Goal: Transaction & Acquisition: Obtain resource

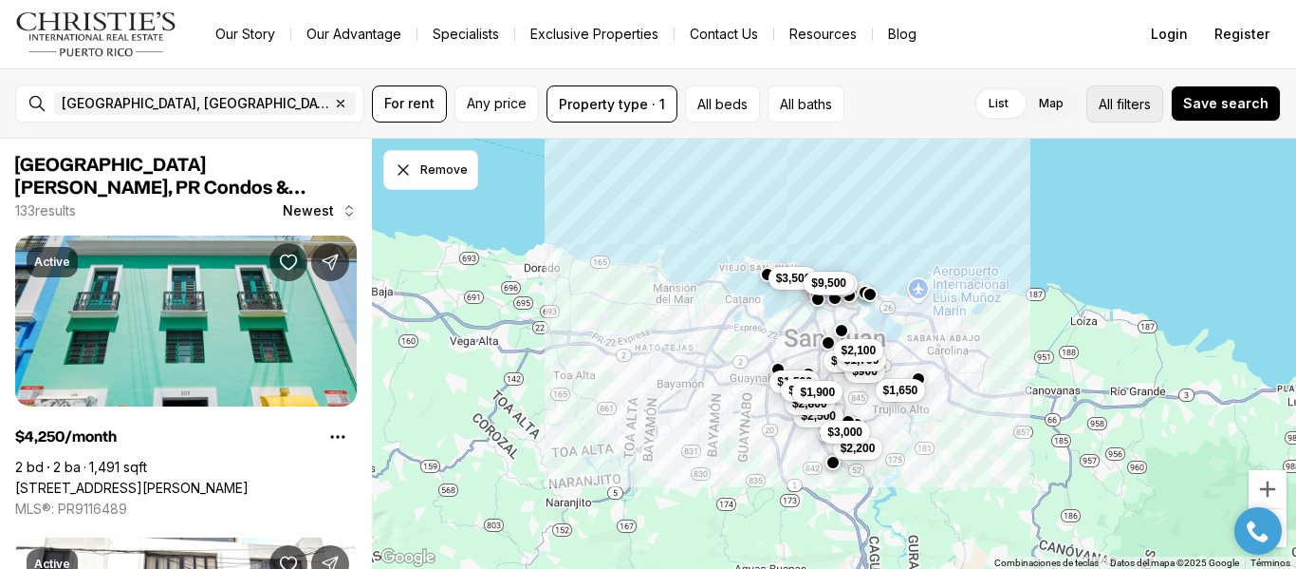
click at [1147, 112] on span "filters" at bounding box center [1134, 104] width 34 height 20
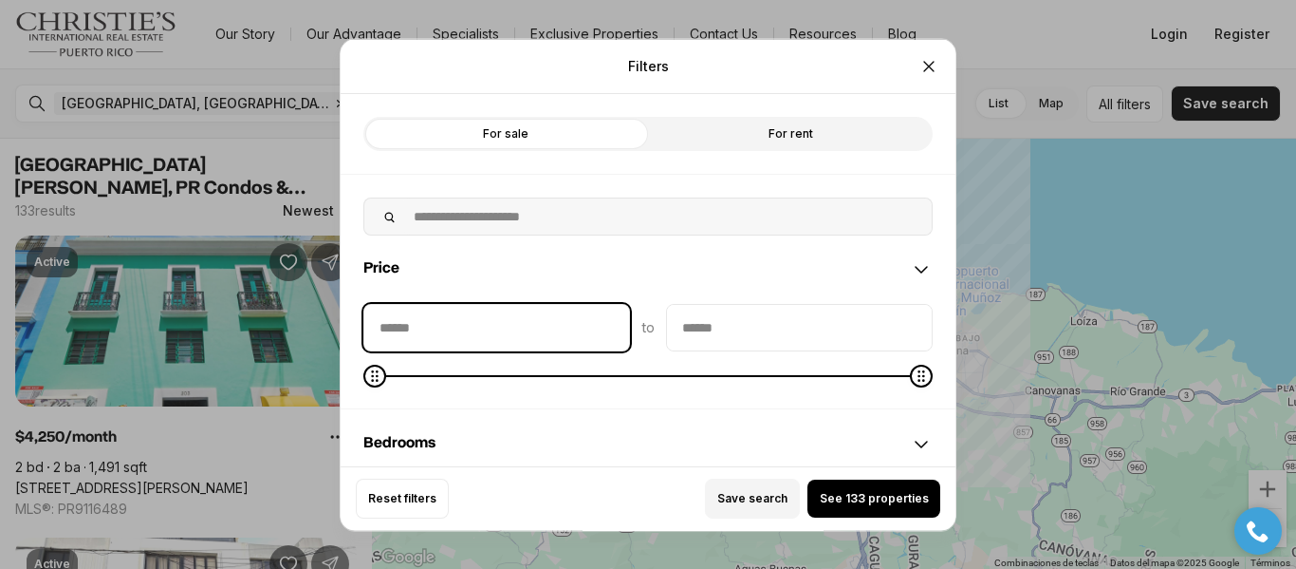
click at [494, 320] on input "priceMin" at bounding box center [496, 327] width 265 height 46
type input "****"
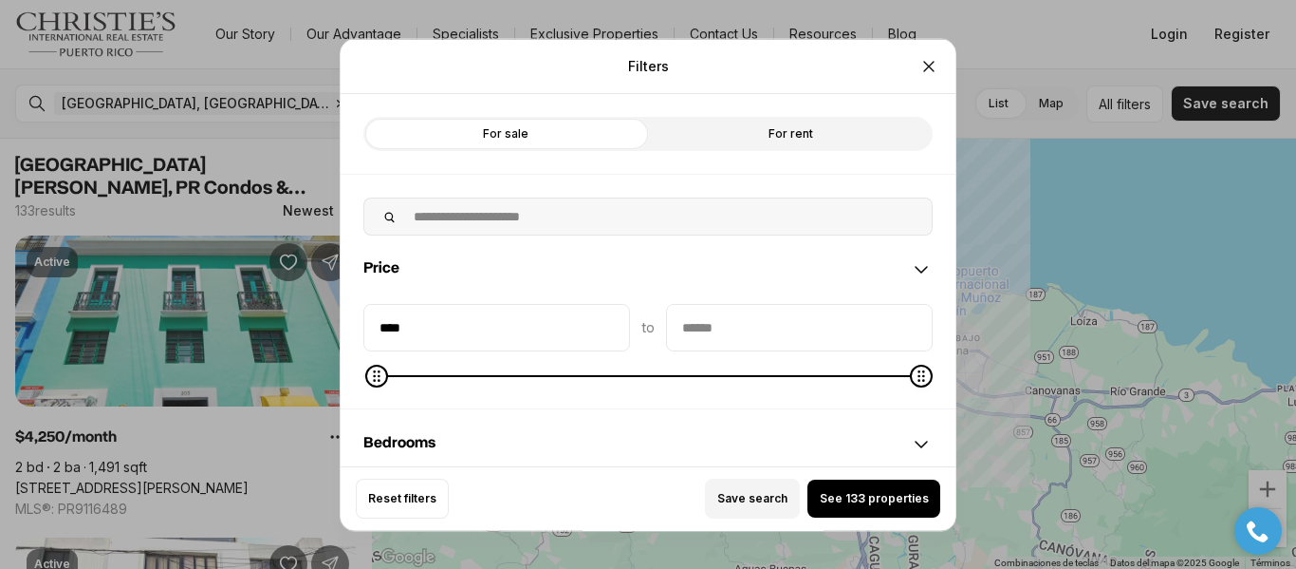
click at [748, 322] on input "priceMax" at bounding box center [799, 327] width 265 height 46
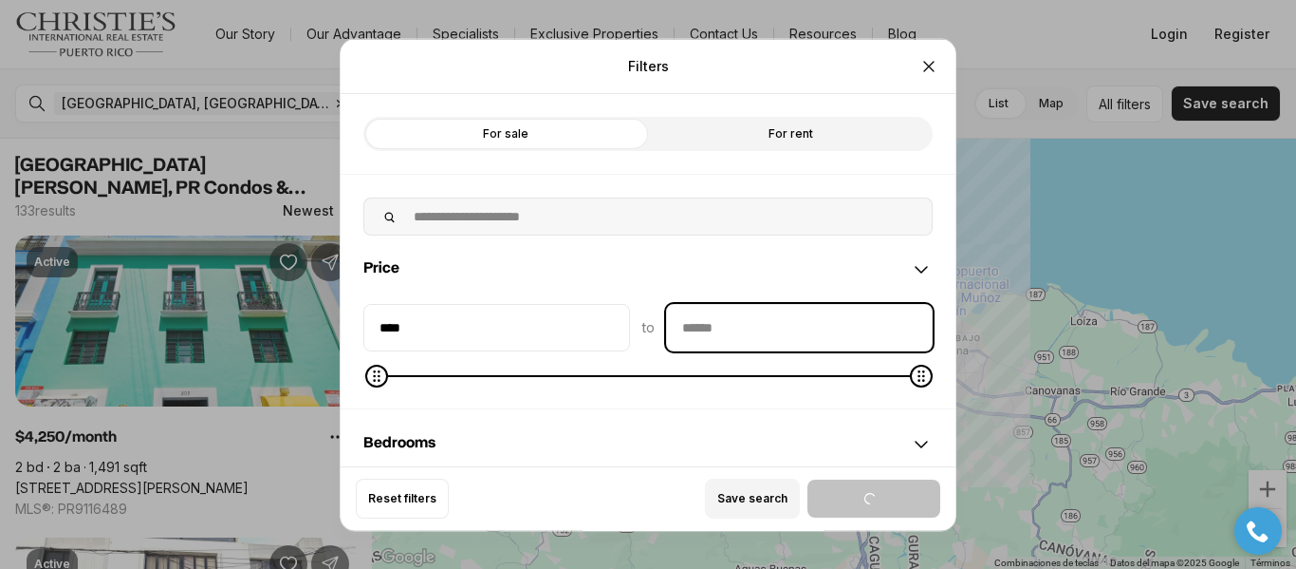
click at [748, 322] on input "priceMax" at bounding box center [799, 327] width 265 height 46
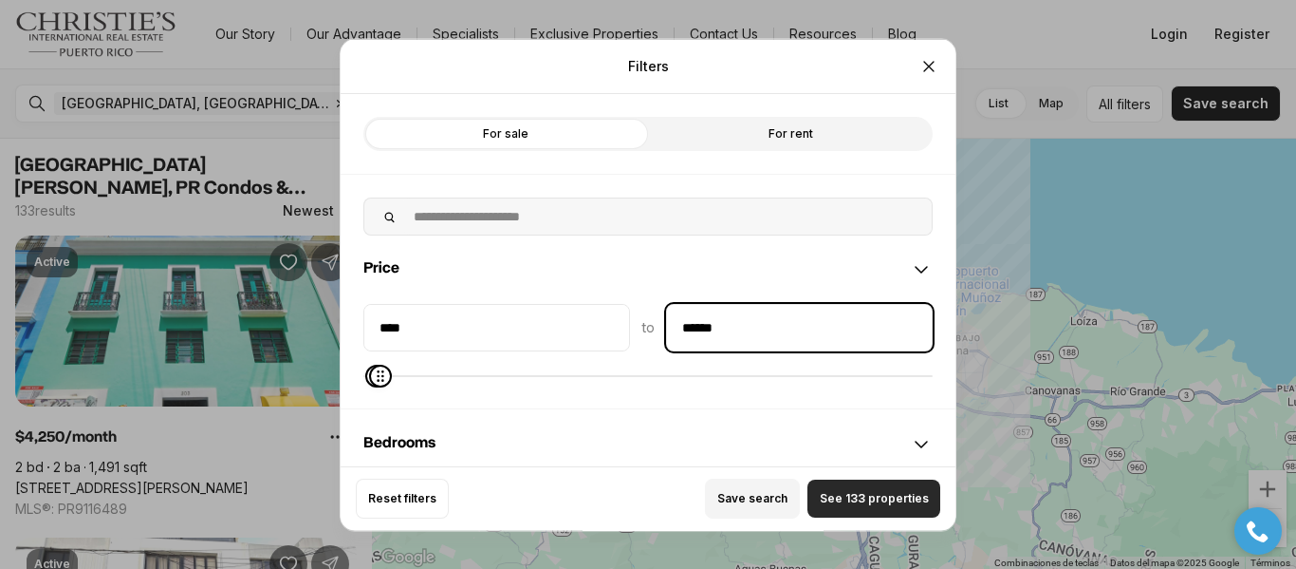
type input "******"
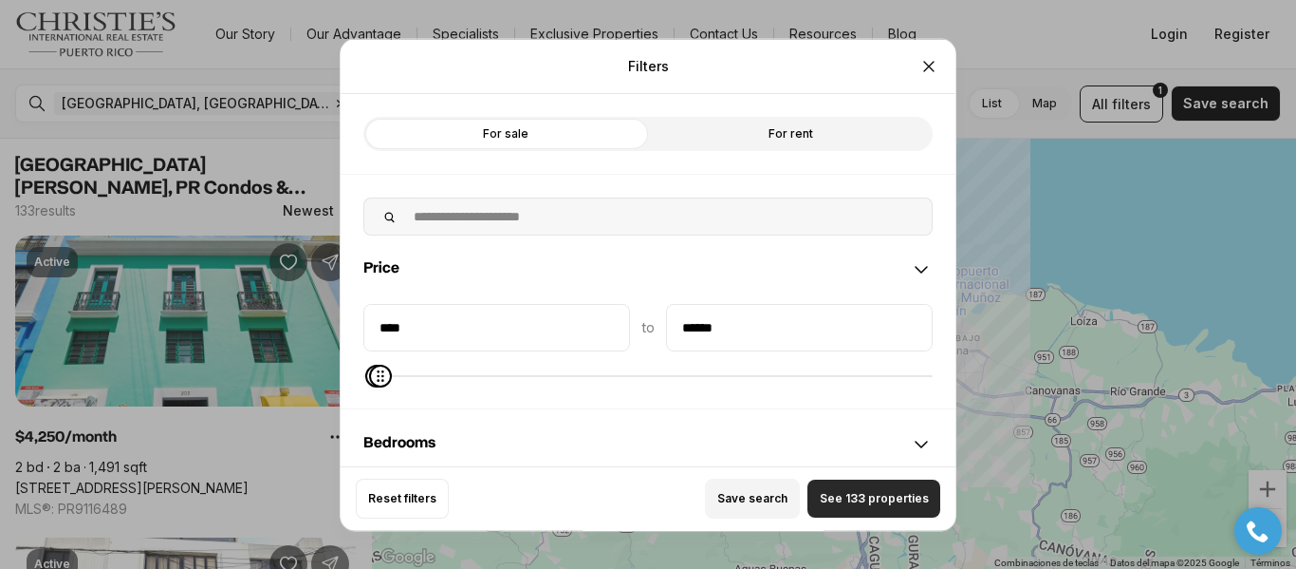
click at [844, 506] on span "See 133 properties" at bounding box center [874, 498] width 109 height 15
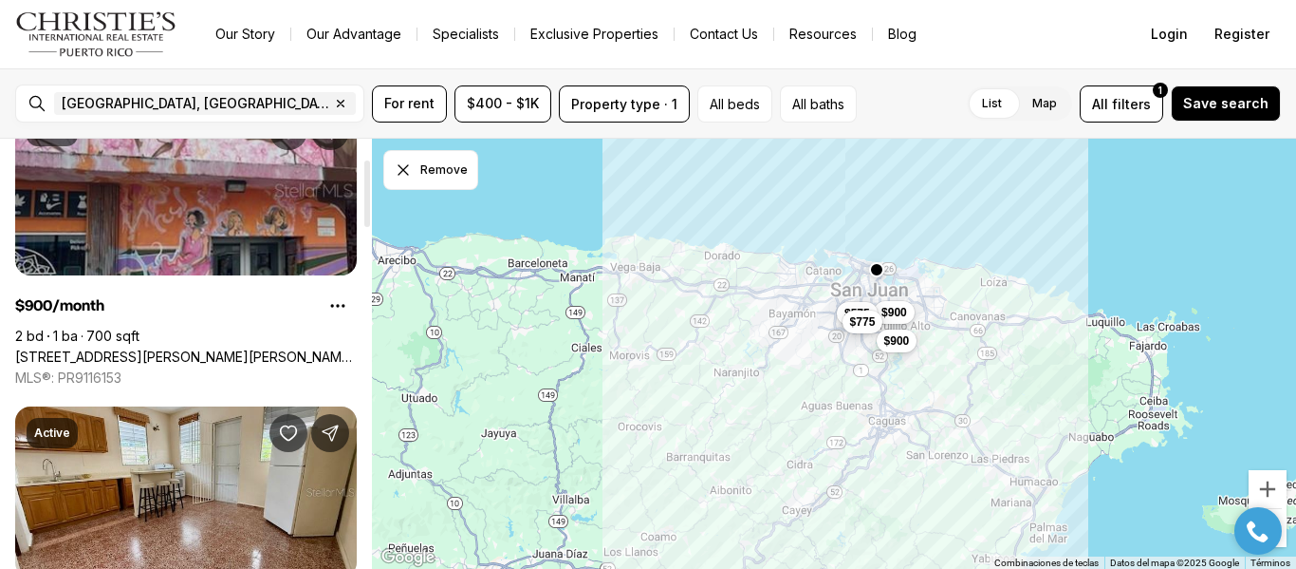
scroll to position [130, 0]
click at [221, 349] on link "[STREET_ADDRESS][PERSON_NAME][PERSON_NAME][PERSON_NAME][PERSON_NAME]" at bounding box center [186, 357] width 342 height 17
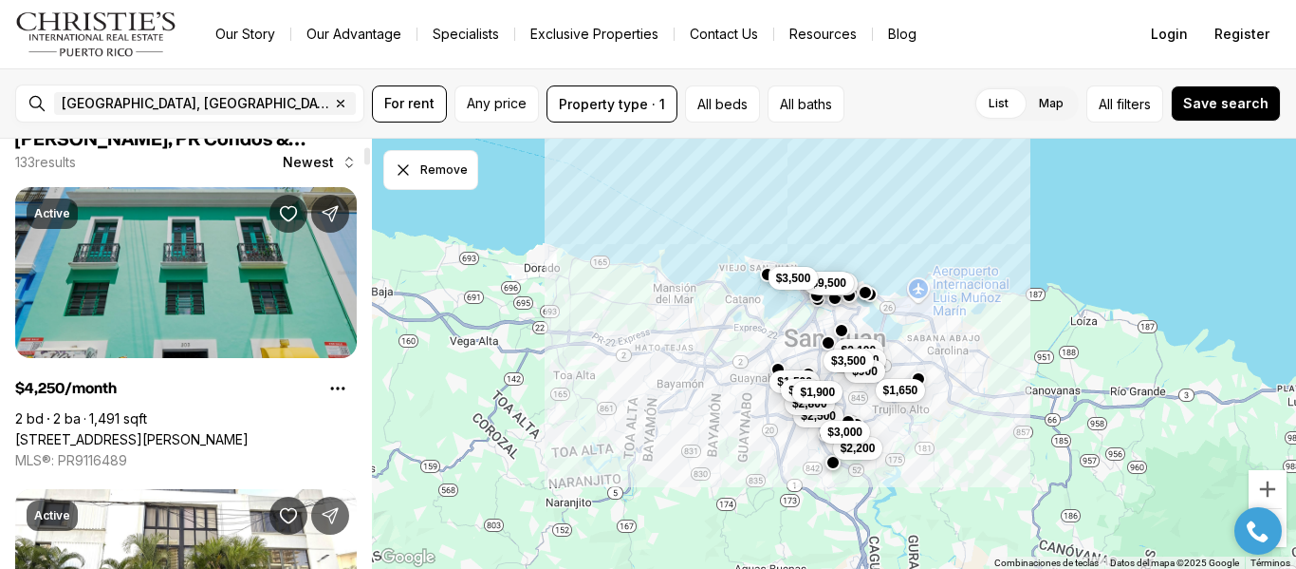
scroll to position [276, 0]
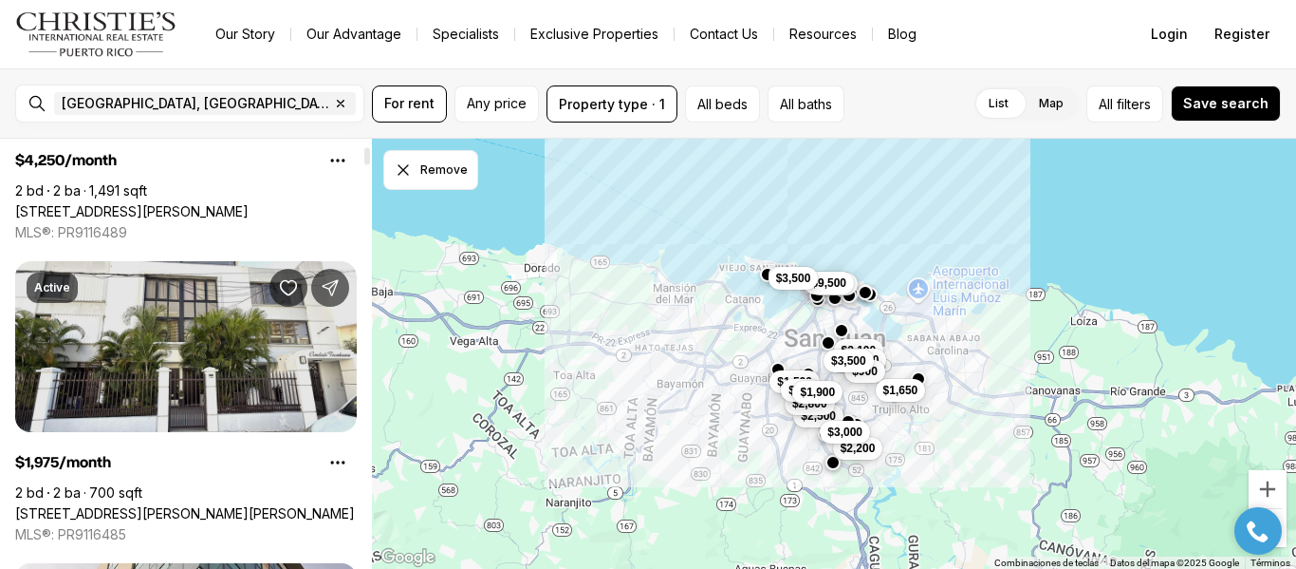
click at [190, 505] on link "[STREET_ADDRESS][PERSON_NAME][PERSON_NAME]" at bounding box center [185, 513] width 340 height 17
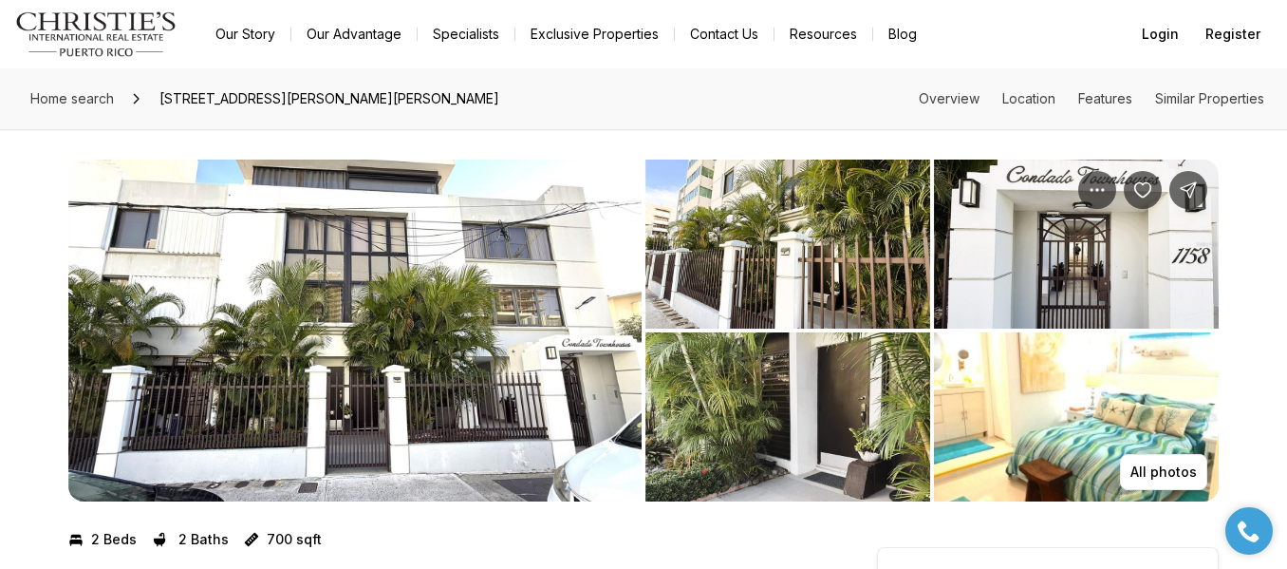
click at [798, 257] on img "View image gallery" at bounding box center [787, 243] width 285 height 169
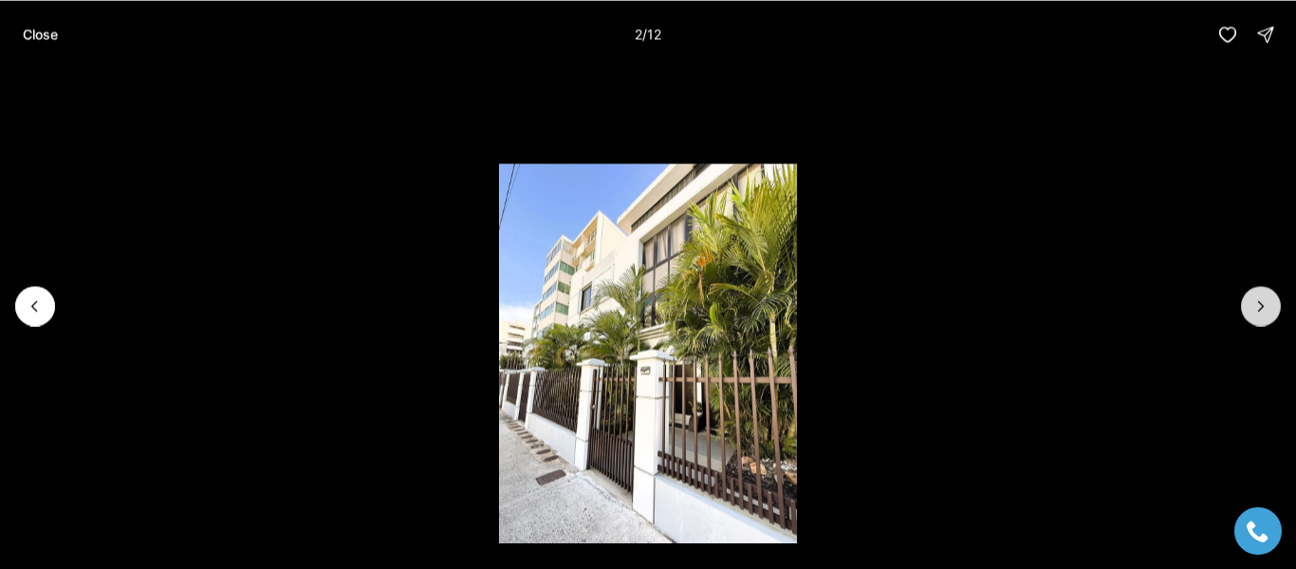
click at [1265, 306] on icon "Next slide" at bounding box center [1261, 305] width 19 height 19
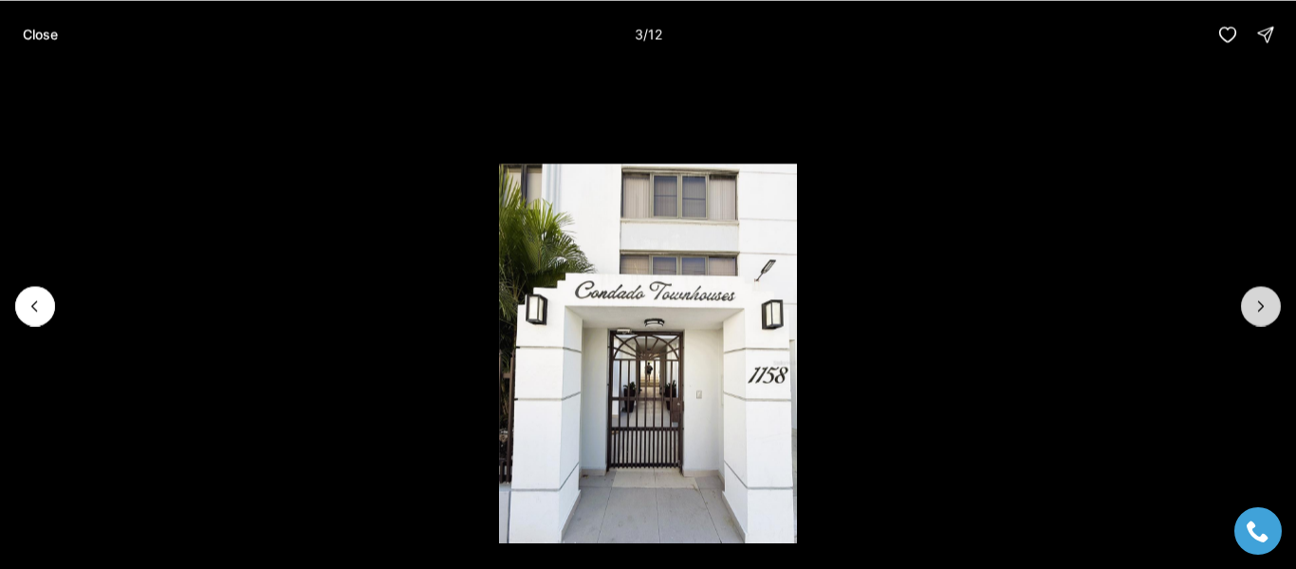
click at [1265, 306] on icon "Next slide" at bounding box center [1261, 305] width 19 height 19
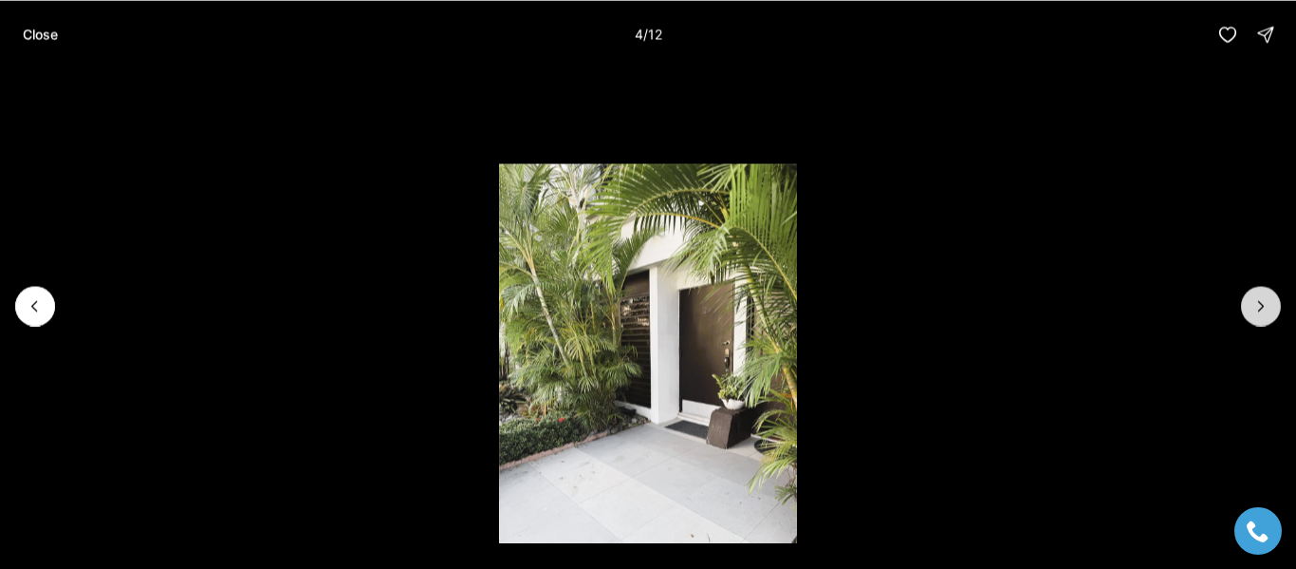
click at [1265, 306] on icon "Next slide" at bounding box center [1261, 305] width 19 height 19
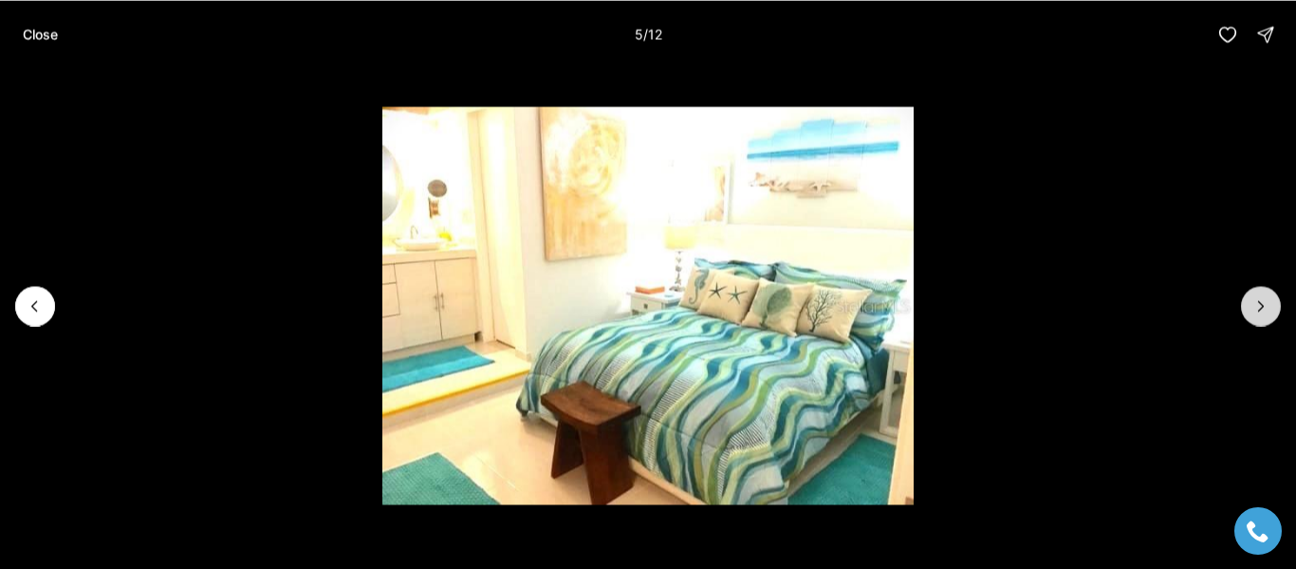
click at [1265, 306] on icon "Next slide" at bounding box center [1261, 305] width 19 height 19
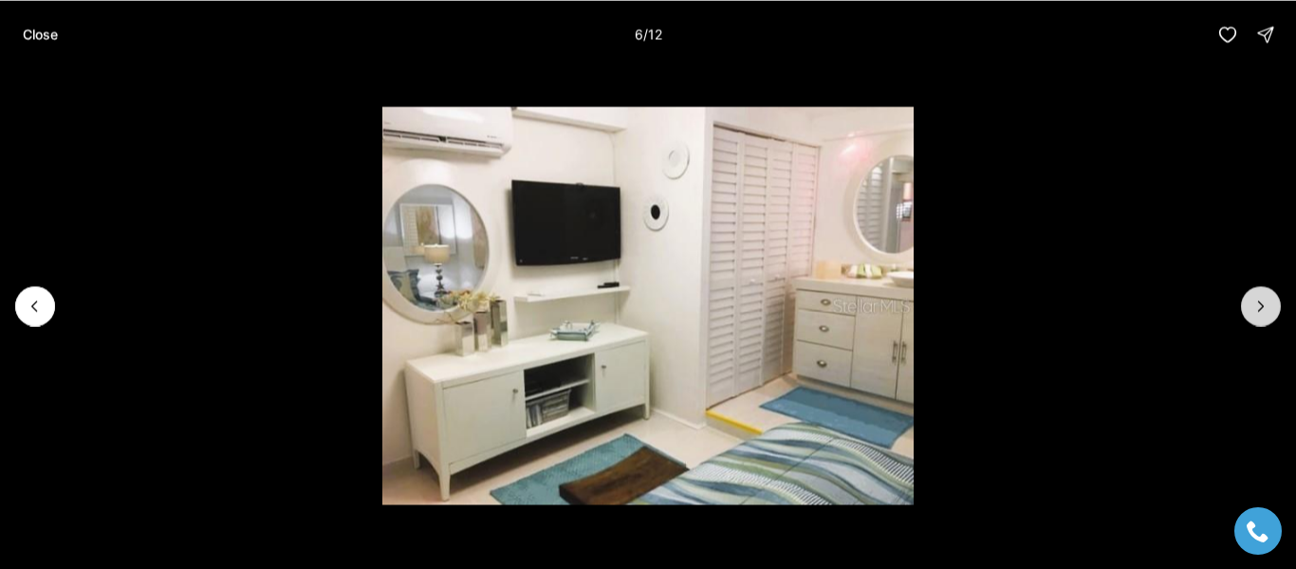
click at [1265, 306] on icon "Next slide" at bounding box center [1261, 305] width 19 height 19
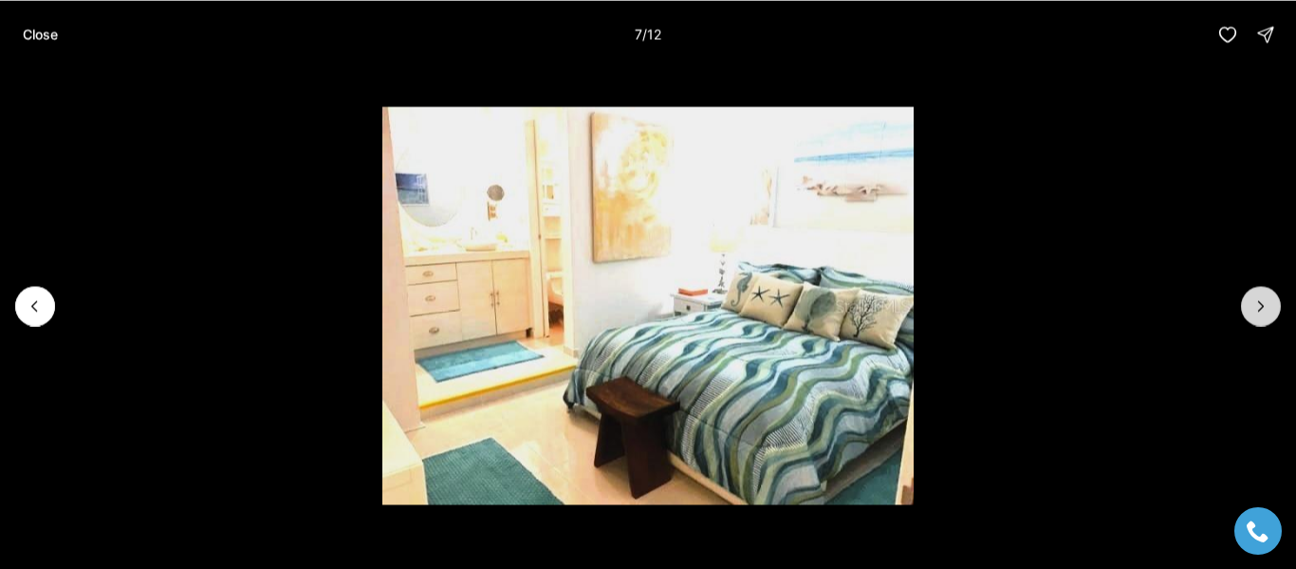
click at [1265, 306] on icon "Next slide" at bounding box center [1261, 305] width 19 height 19
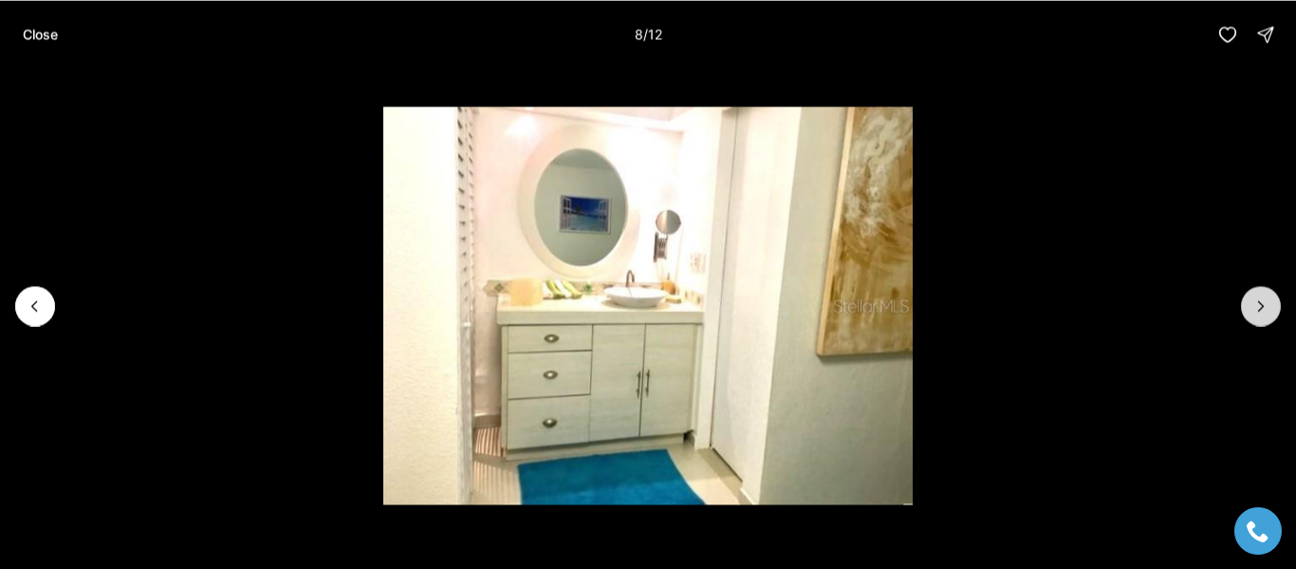
click at [1265, 306] on icon "Next slide" at bounding box center [1261, 305] width 19 height 19
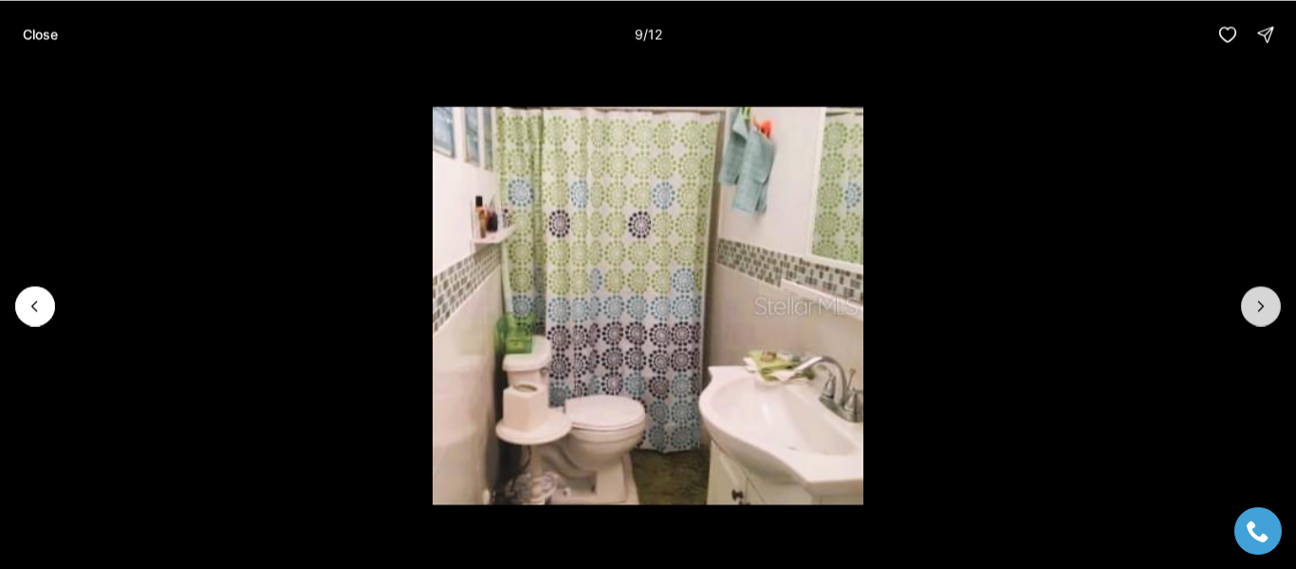
click at [1265, 306] on icon "Next slide" at bounding box center [1261, 305] width 19 height 19
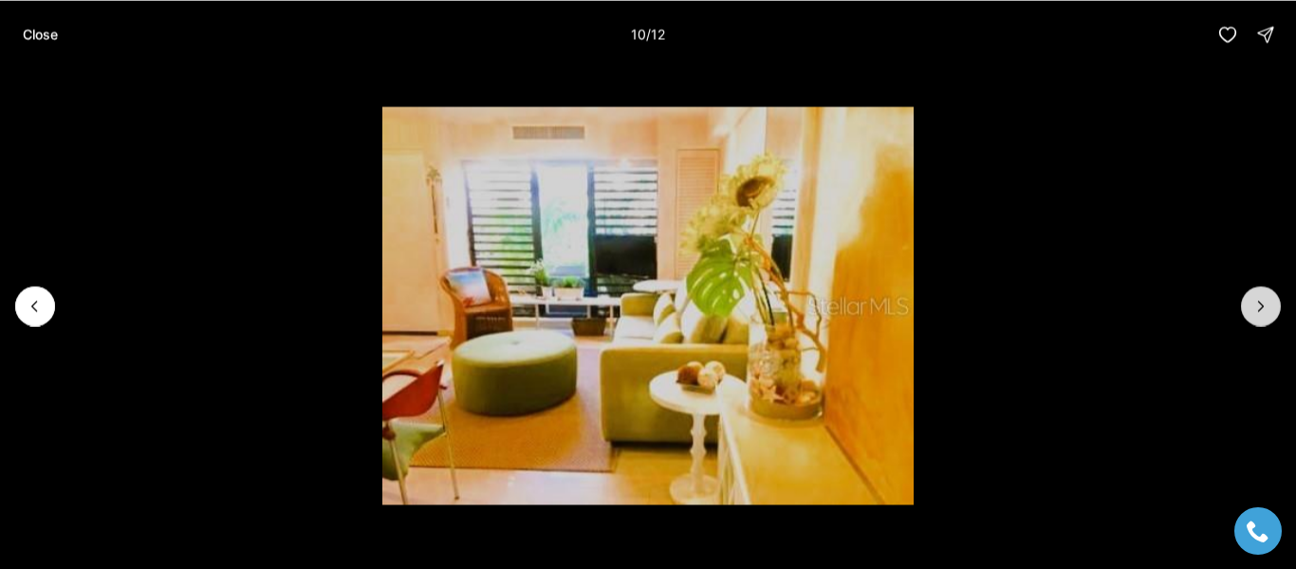
click at [1265, 306] on icon "Next slide" at bounding box center [1261, 305] width 19 height 19
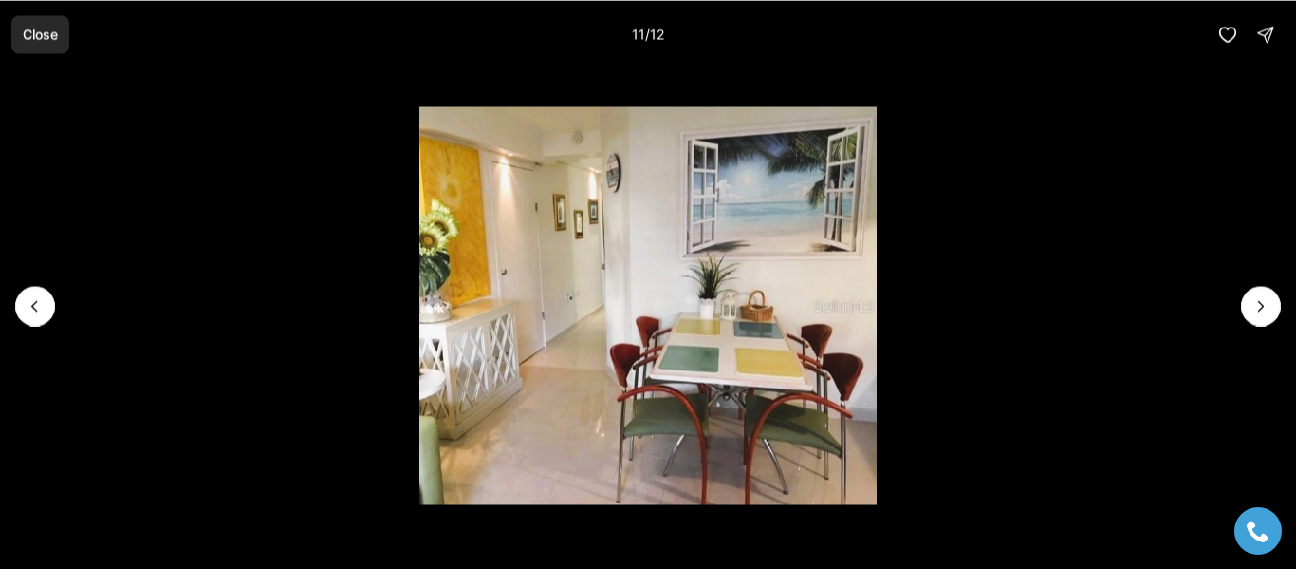
click at [36, 20] on button "Close" at bounding box center [40, 34] width 58 height 38
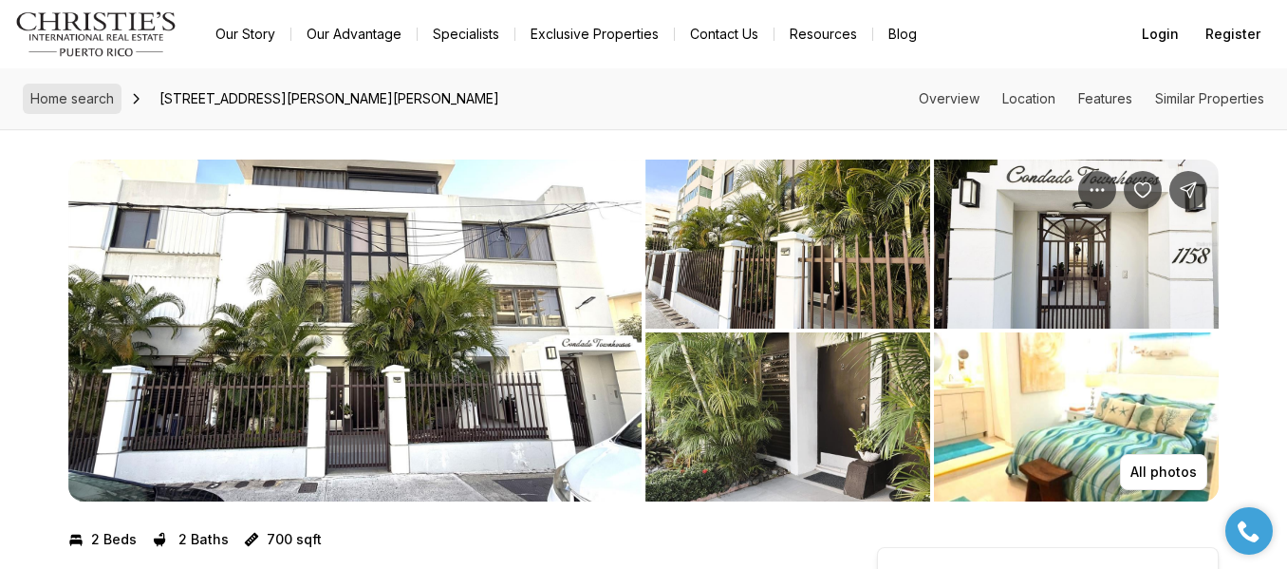
click at [70, 97] on span "Home search" at bounding box center [72, 98] width 84 height 16
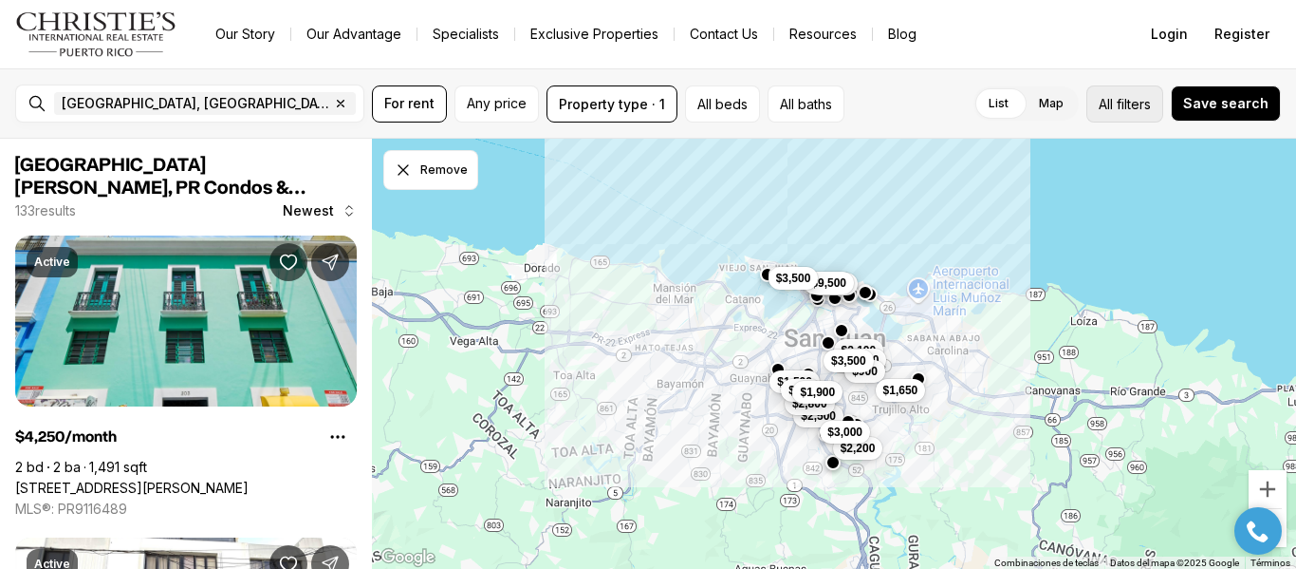
click at [1127, 112] on span "filters" at bounding box center [1134, 104] width 34 height 20
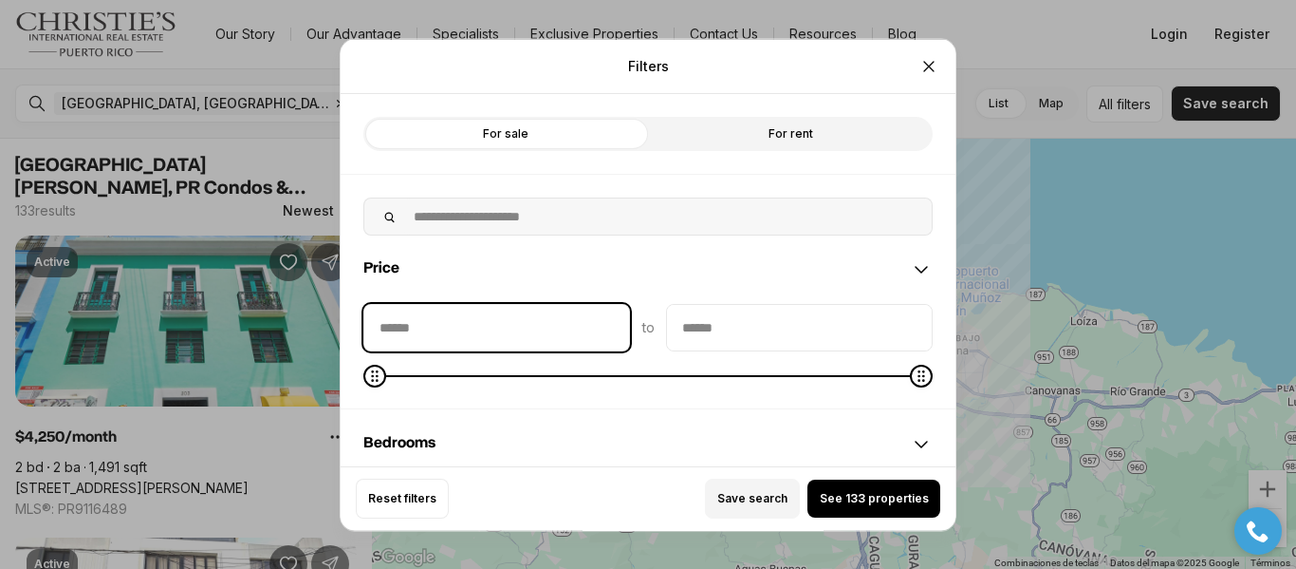
click at [555, 326] on input "priceMin" at bounding box center [496, 327] width 265 height 46
type input "****"
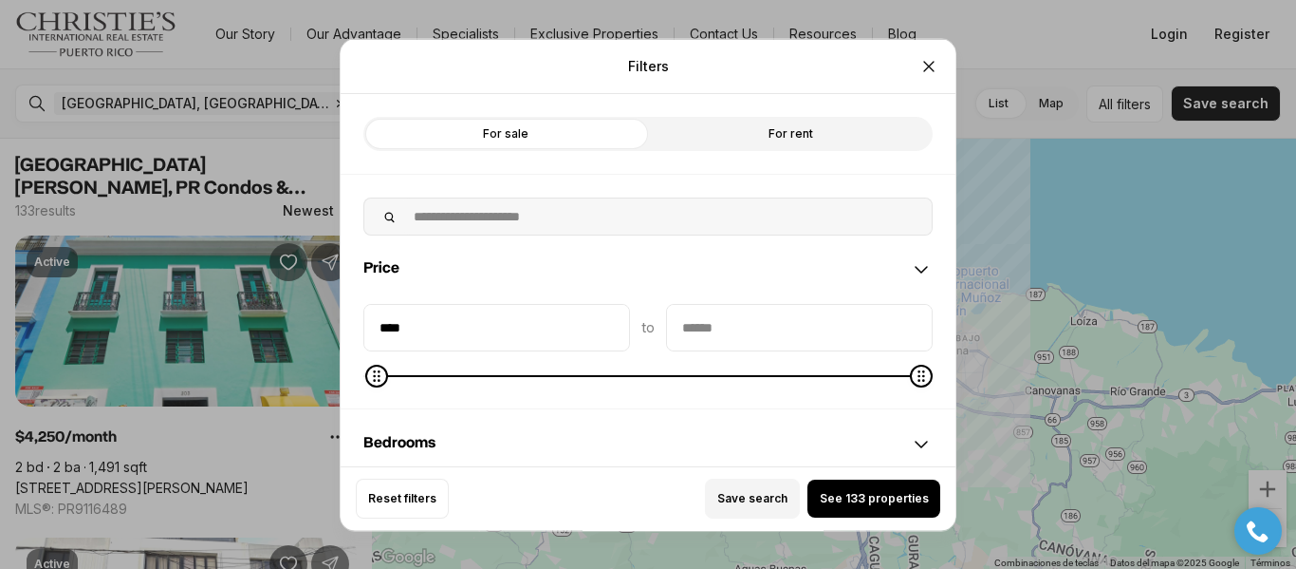
click at [748, 317] on input "priceMax" at bounding box center [799, 327] width 265 height 46
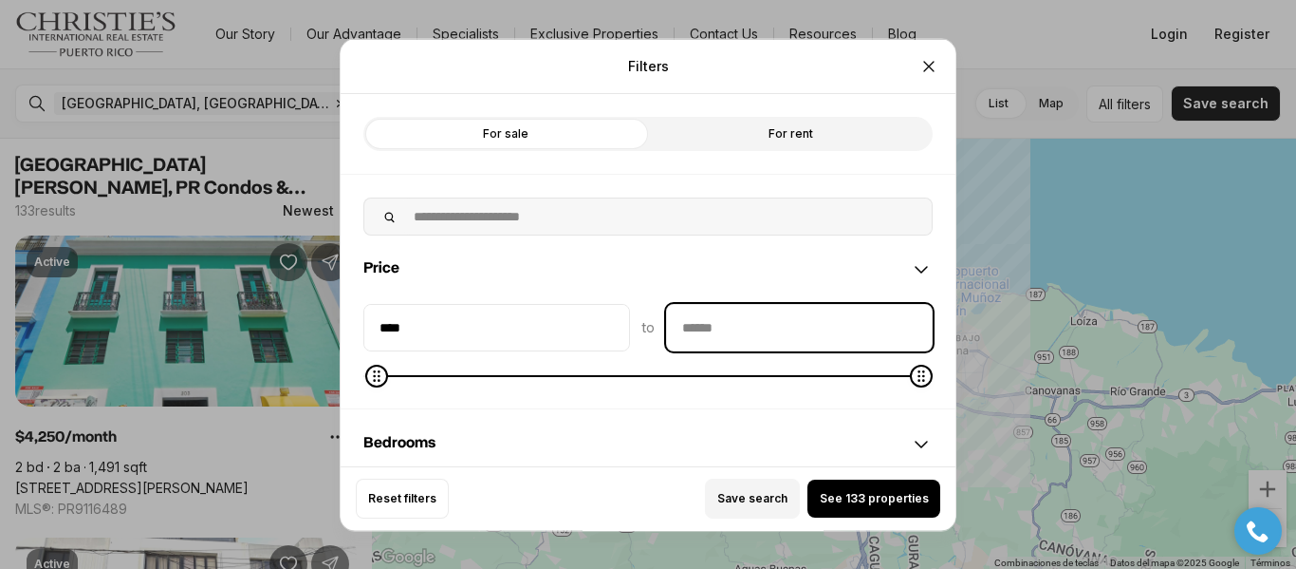
click at [748, 317] on input "priceMax" at bounding box center [799, 327] width 265 height 46
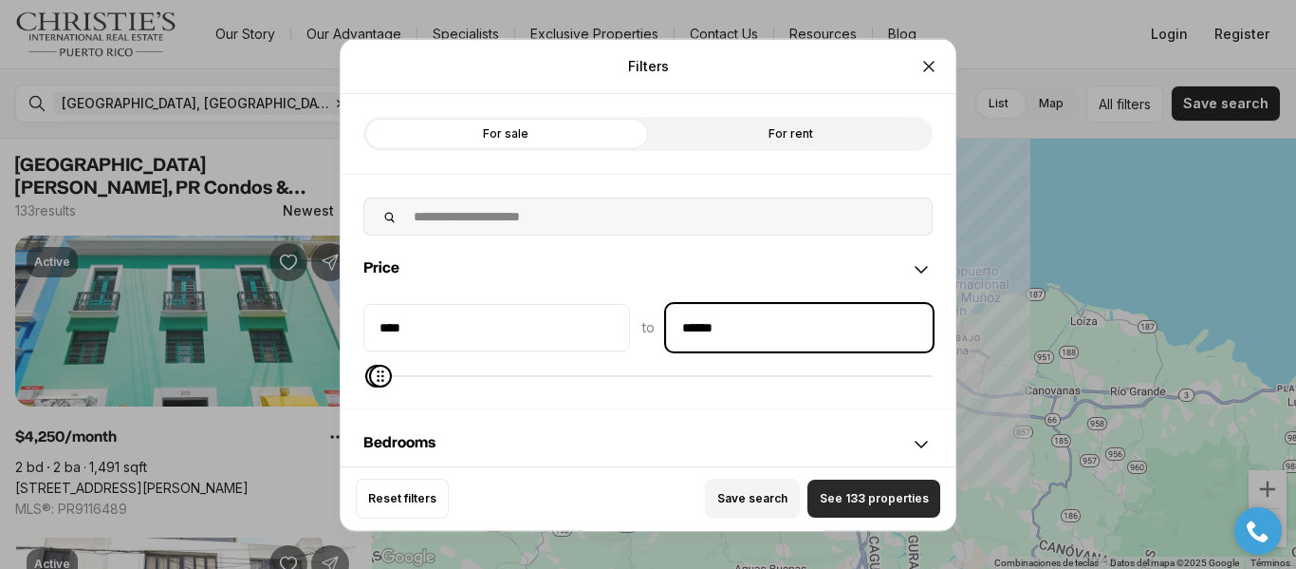
type input "******"
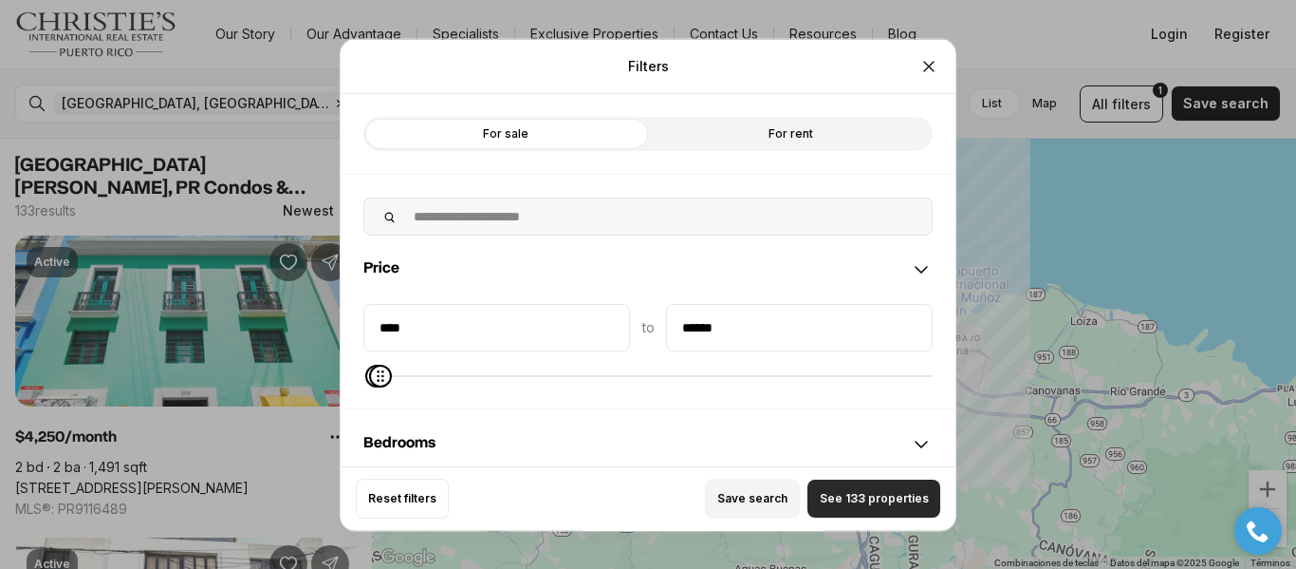
click at [848, 492] on span "See 133 properties" at bounding box center [874, 498] width 109 height 15
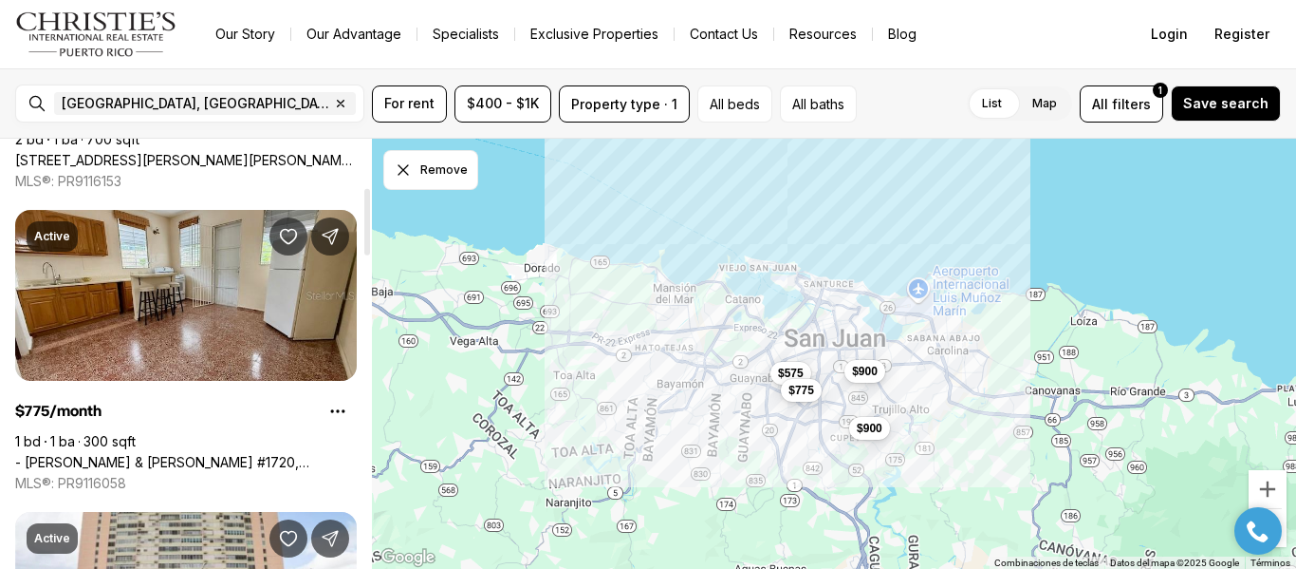
scroll to position [307, 0]
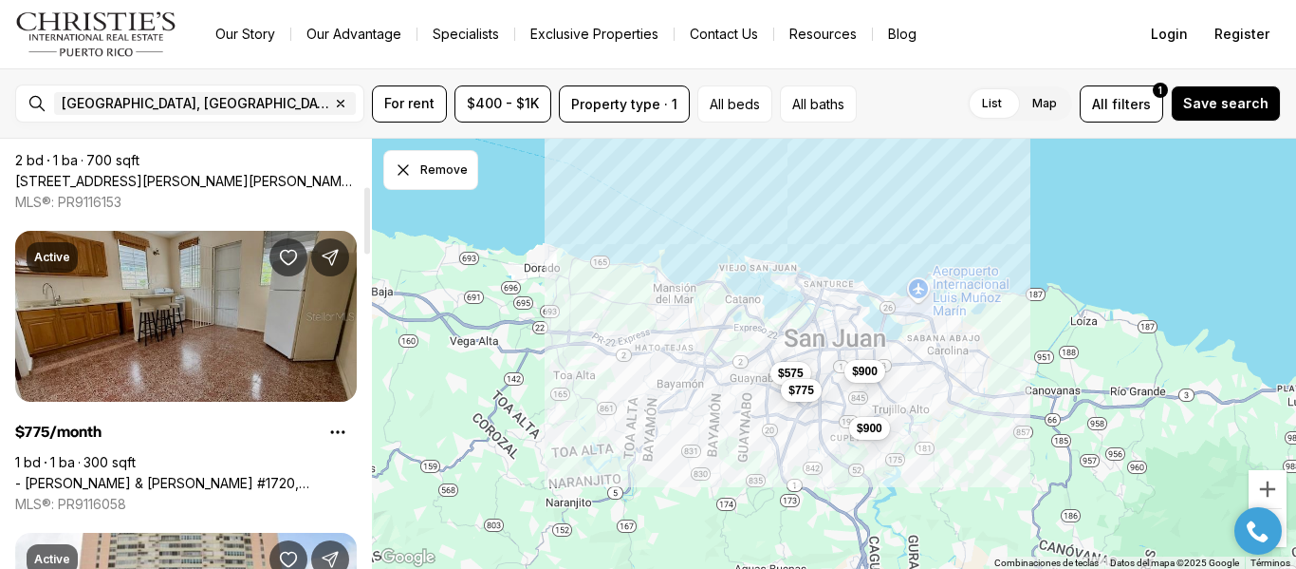
click at [224, 475] on link "- [PERSON_NAME] & [PERSON_NAME] #1720, [GEOGRAPHIC_DATA][PERSON_NAME], 00921" at bounding box center [186, 483] width 342 height 17
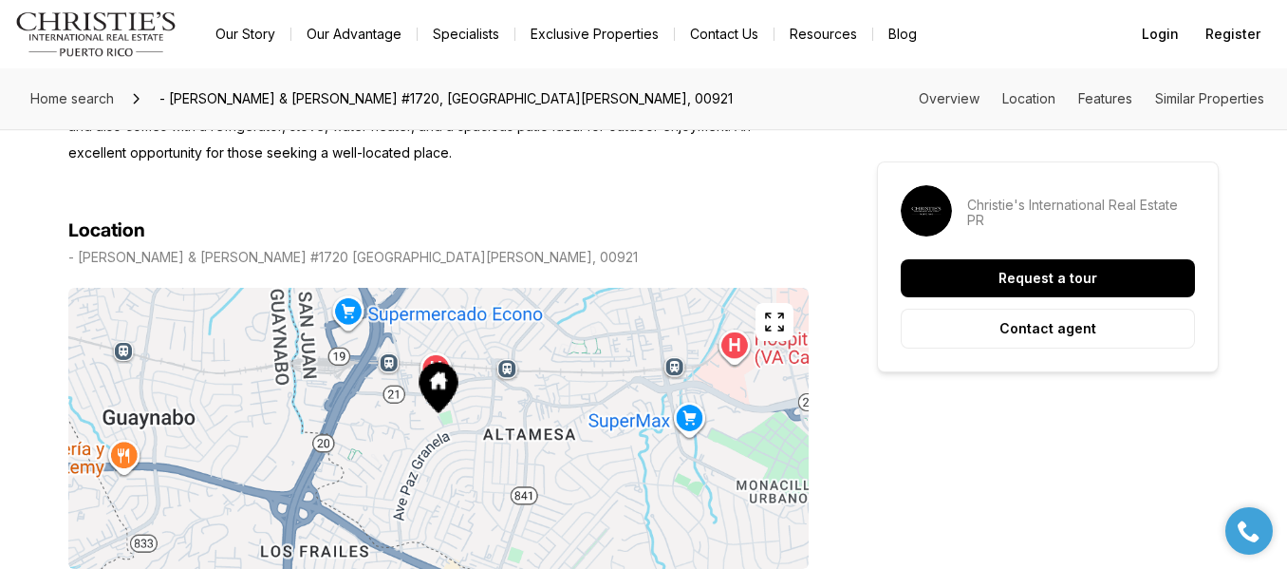
scroll to position [964, 0]
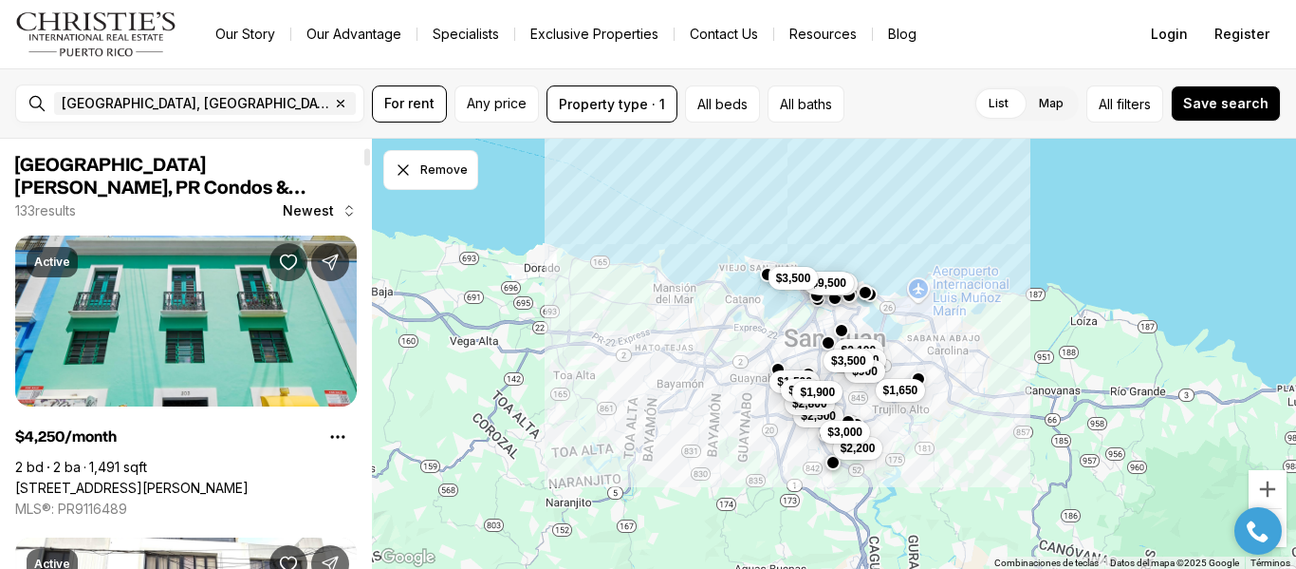
scroll to position [307, 0]
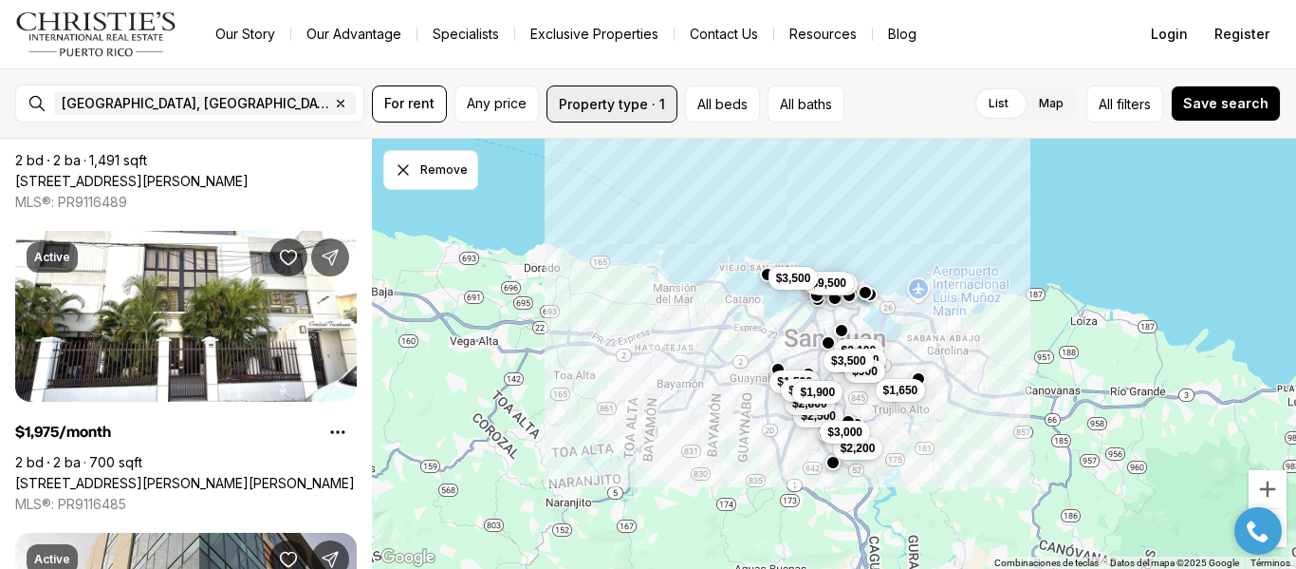
click at [653, 111] on button "Property type · 1" at bounding box center [612, 103] width 131 height 37
click at [1120, 115] on button "All filters" at bounding box center [1125, 103] width 77 height 37
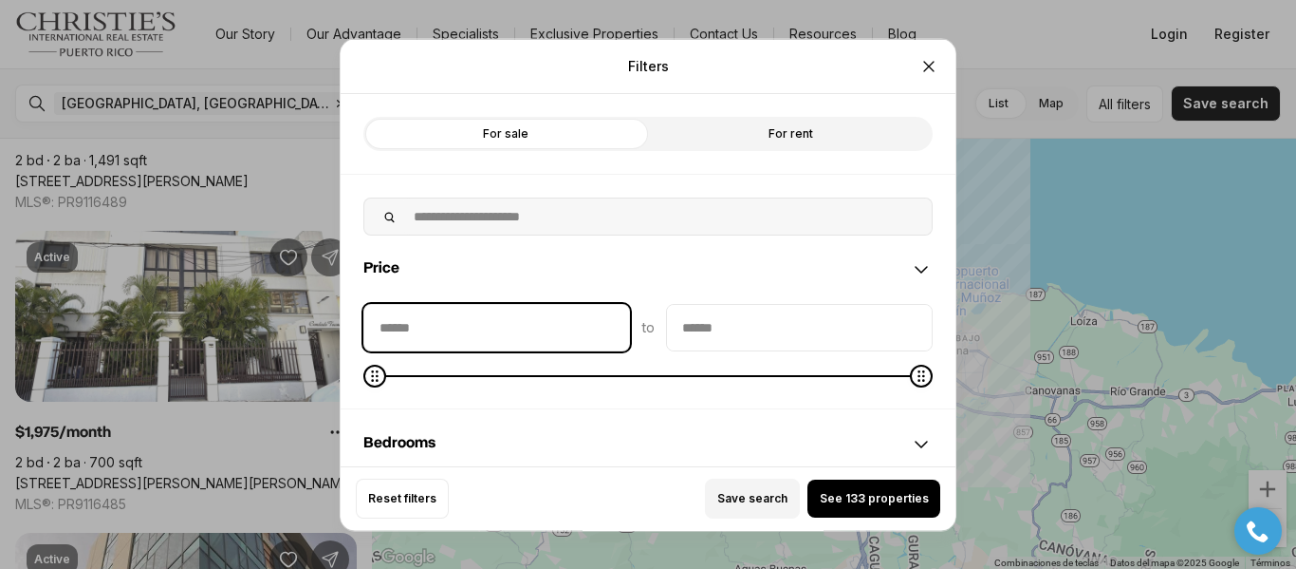
click at [534, 307] on input "priceMin" at bounding box center [496, 327] width 265 height 46
type input "****"
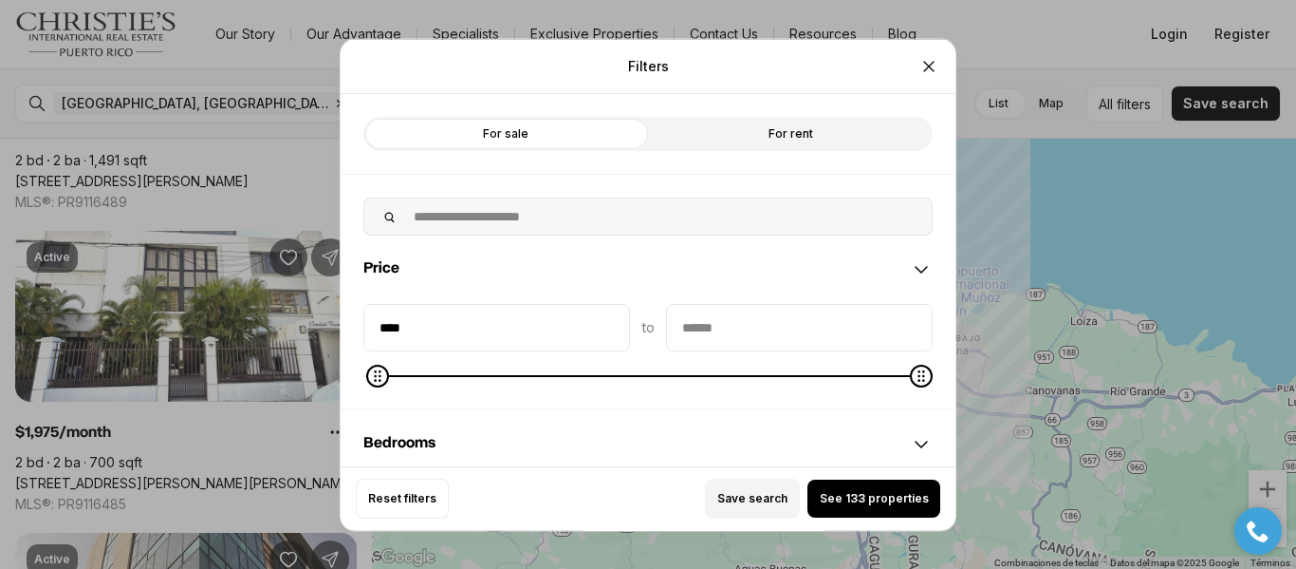
click at [729, 339] on input "priceMax" at bounding box center [799, 327] width 265 height 46
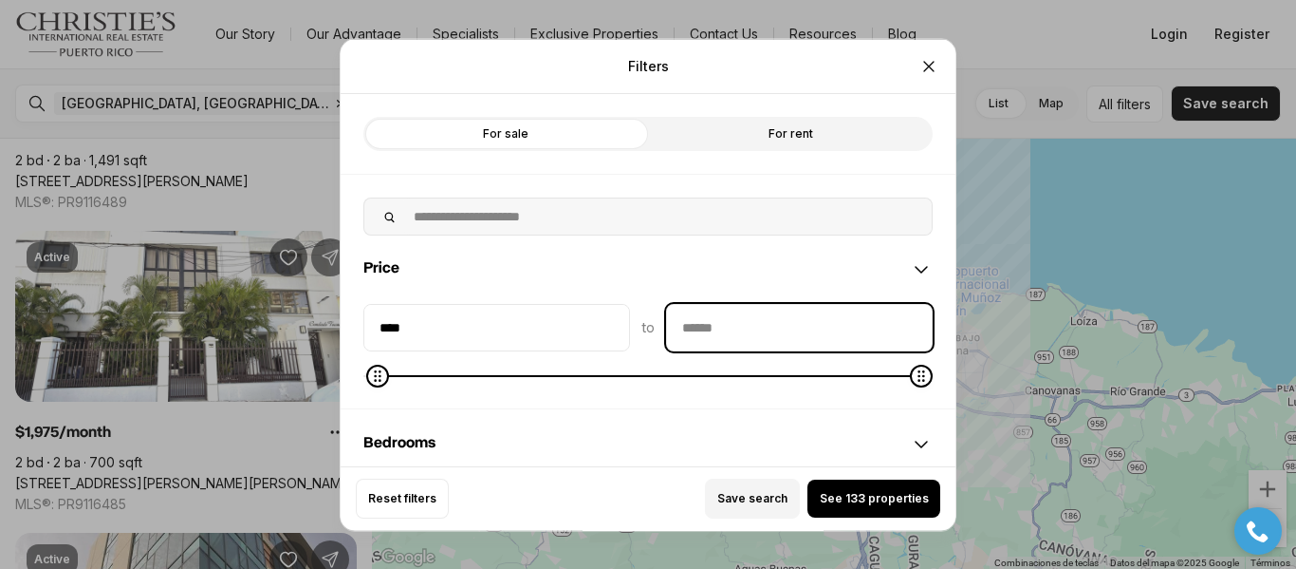
click at [729, 339] on input "priceMax" at bounding box center [799, 327] width 265 height 46
type input "******"
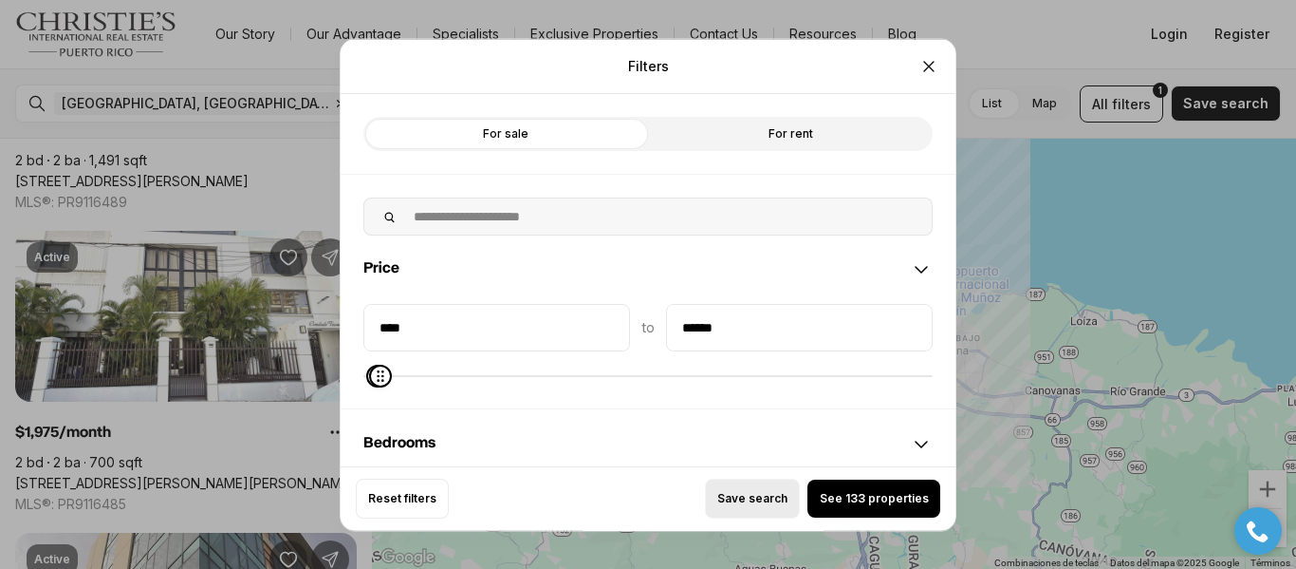
click at [758, 499] on span "Save search" at bounding box center [753, 498] width 70 height 15
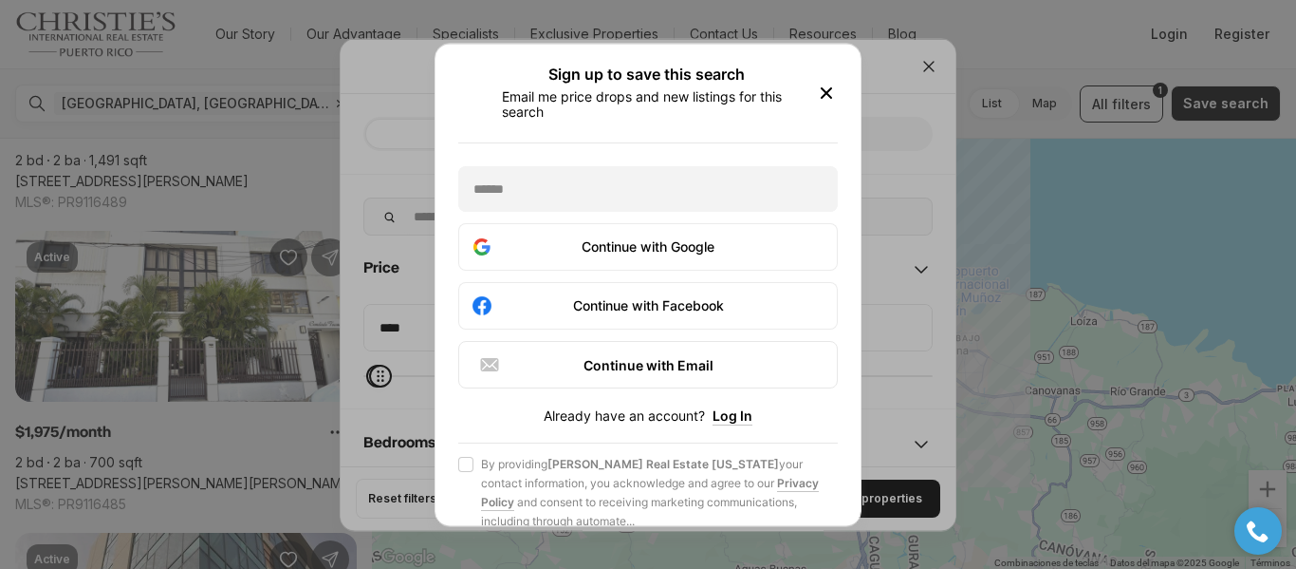
click at [833, 81] on div "Sign up to save this search Email me price drops and new listings for this sear…" at bounding box center [648, 92] width 380 height 53
click at [828, 92] on icon "button" at bounding box center [826, 92] width 9 height 9
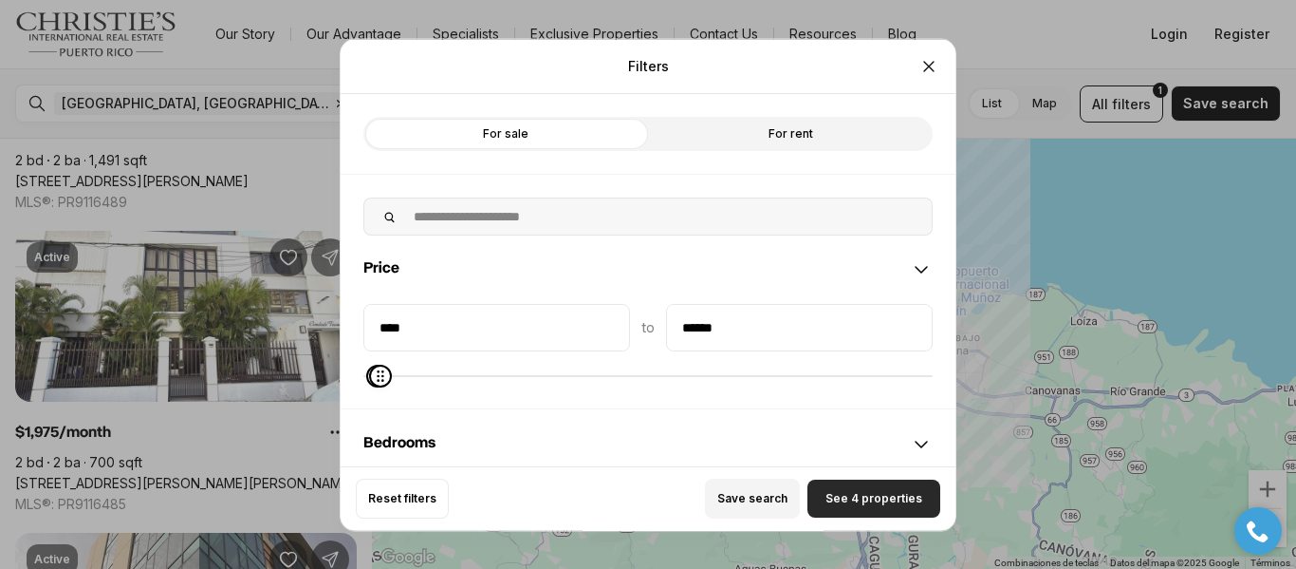
click at [890, 493] on span "See 4 properties" at bounding box center [874, 498] width 97 height 15
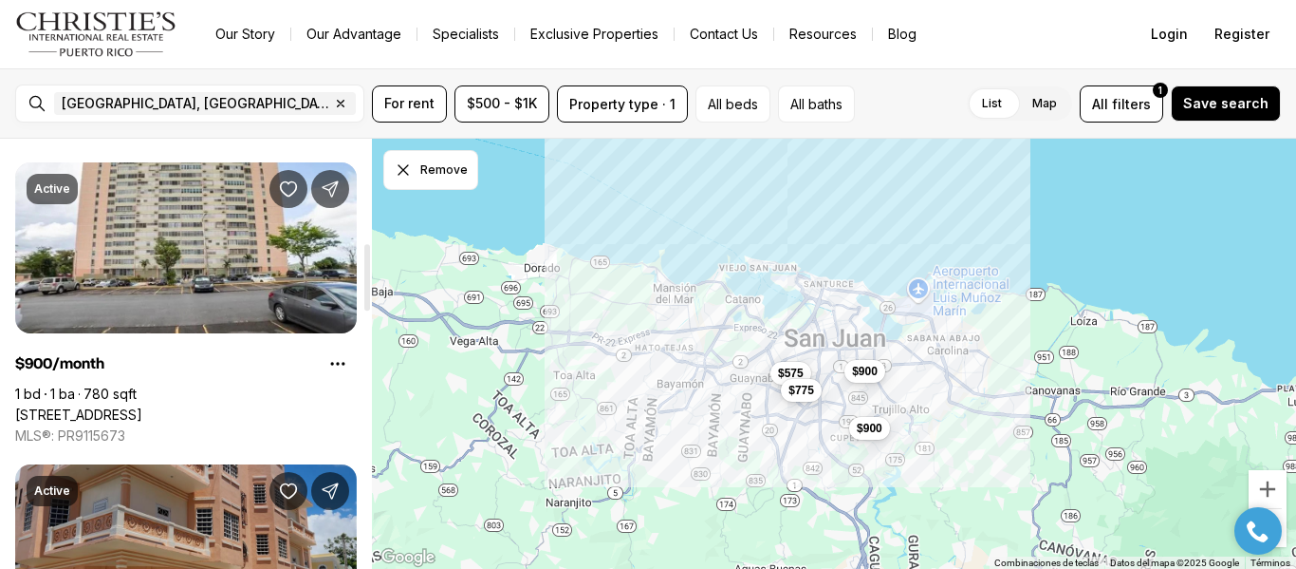
scroll to position [676, 0]
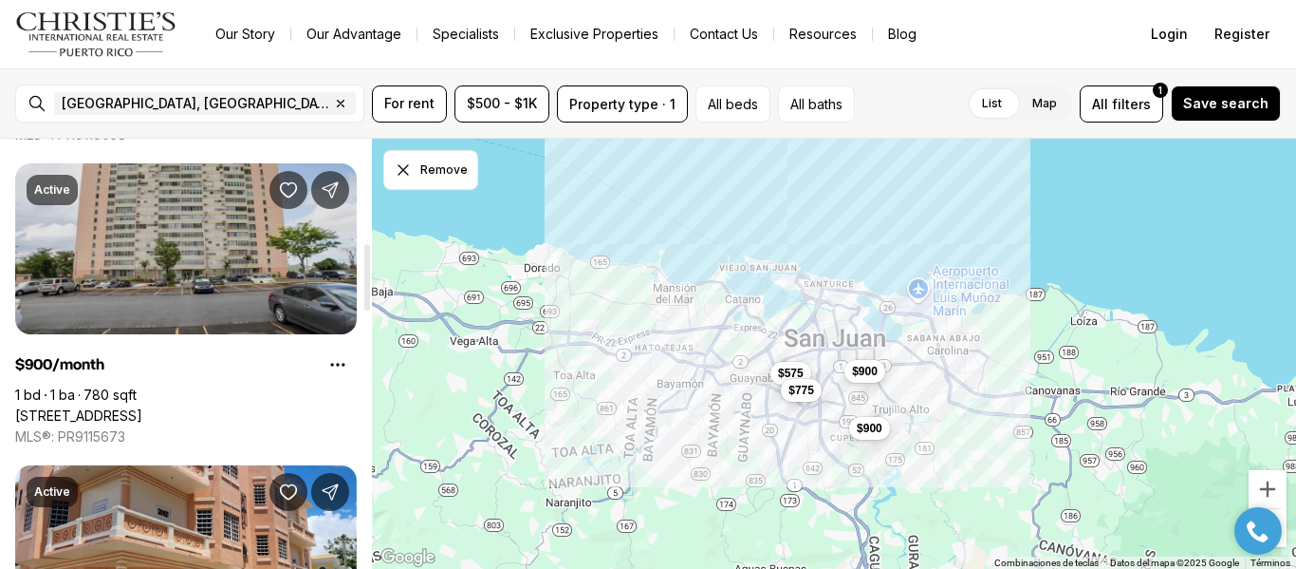
click at [142, 407] on link "1 CALLE 11 #803, CUPEY PR, 00926" at bounding box center [78, 415] width 127 height 17
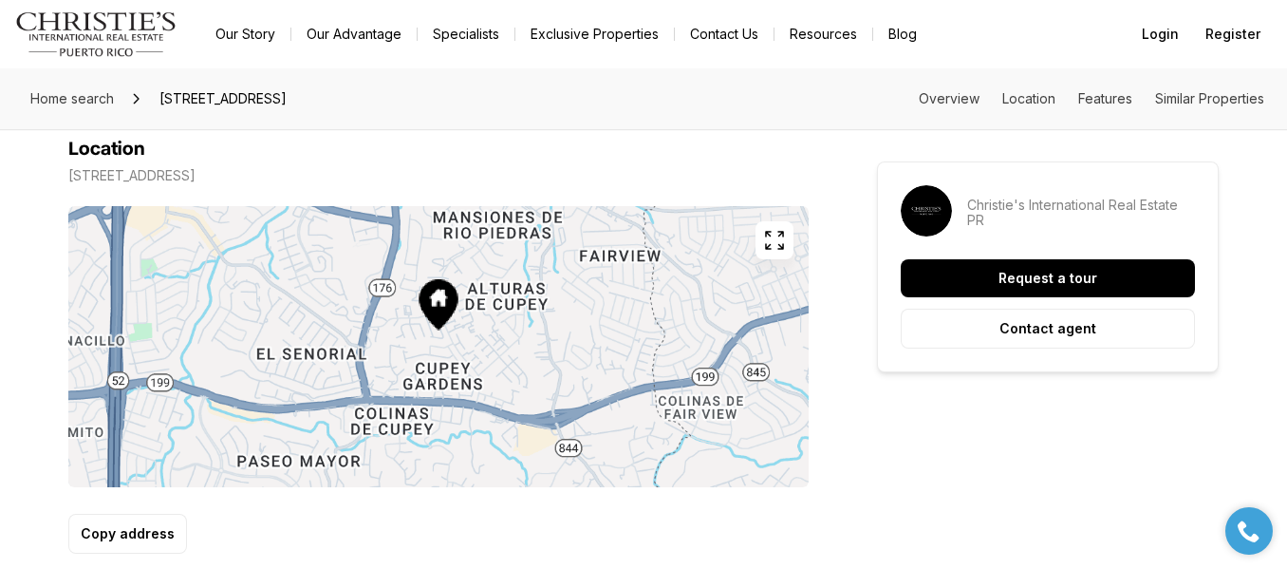
scroll to position [1068, 0]
click at [101, 105] on span "Home search" at bounding box center [72, 98] width 84 height 16
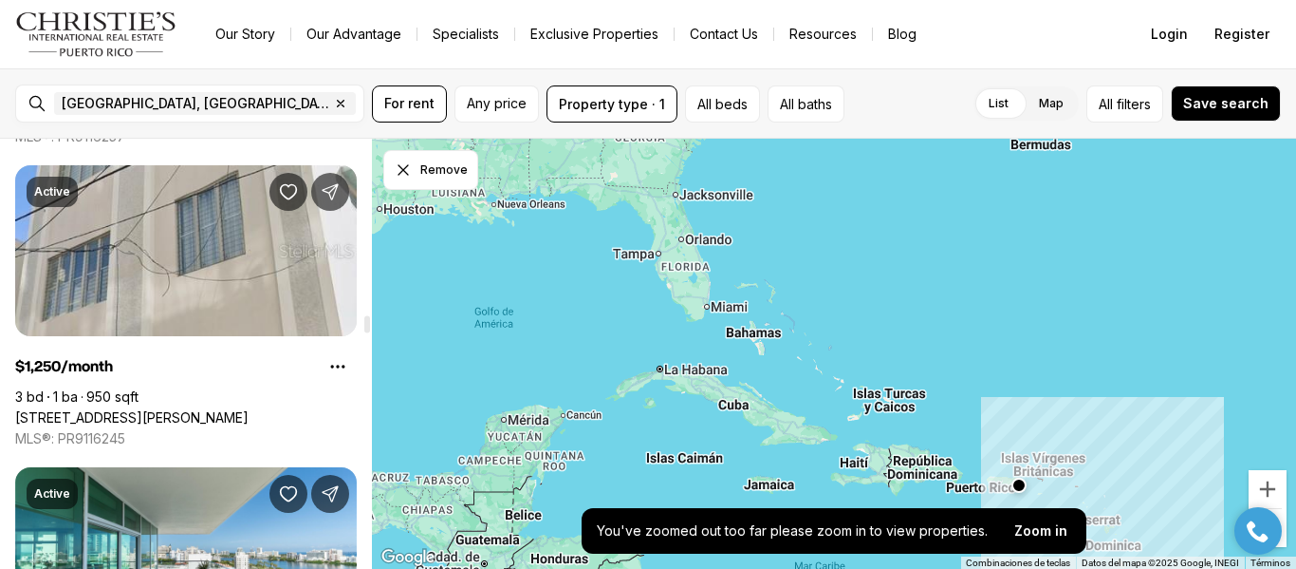
scroll to position [6711, 0]
